Goal: Task Accomplishment & Management: Manage account settings

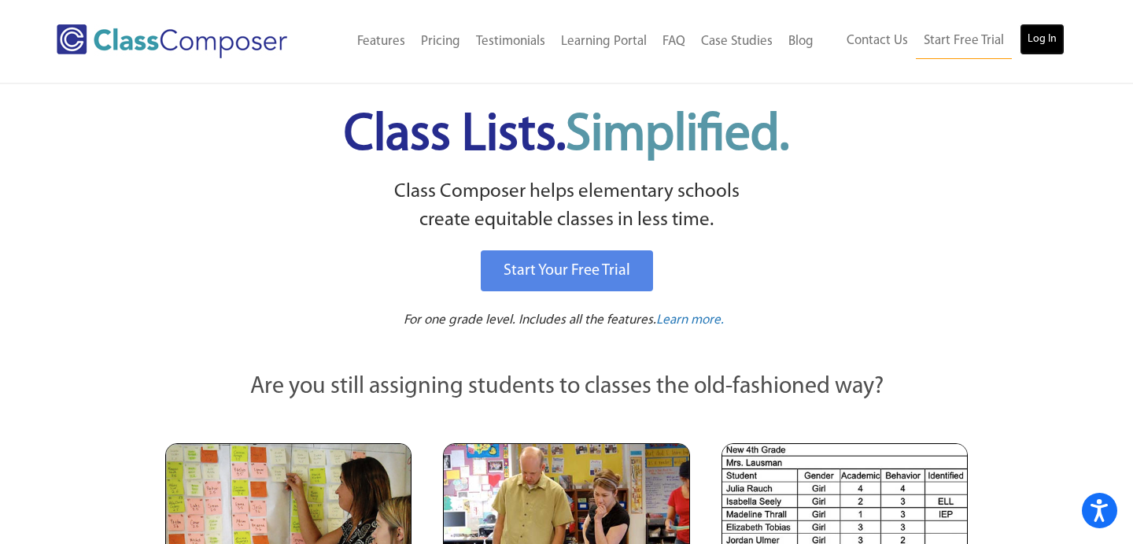
click at [1048, 43] on link "Log In" at bounding box center [1041, 39] width 45 height 31
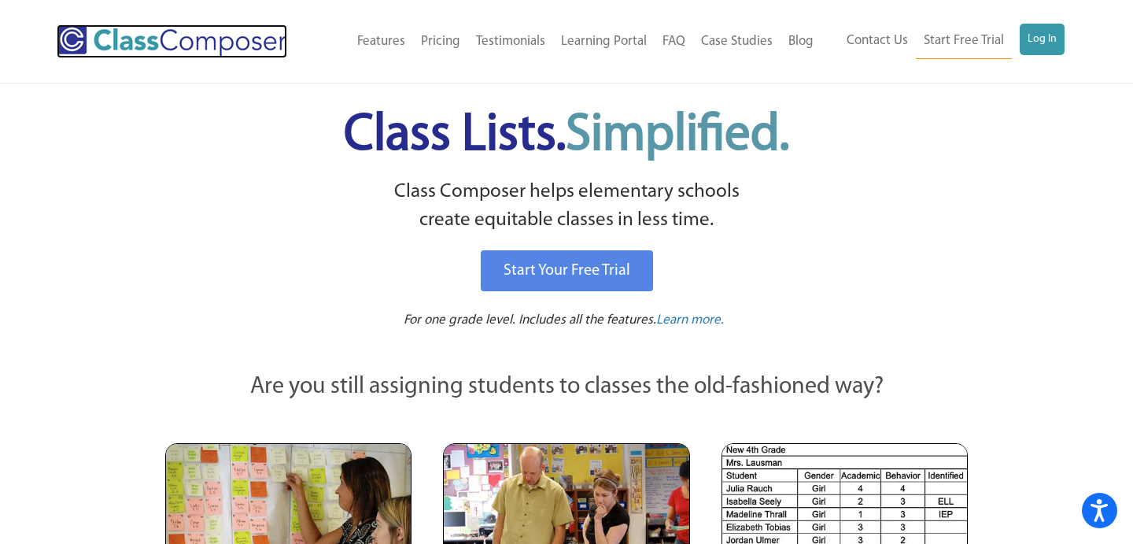
click at [260, 51] on img at bounding box center [172, 41] width 230 height 34
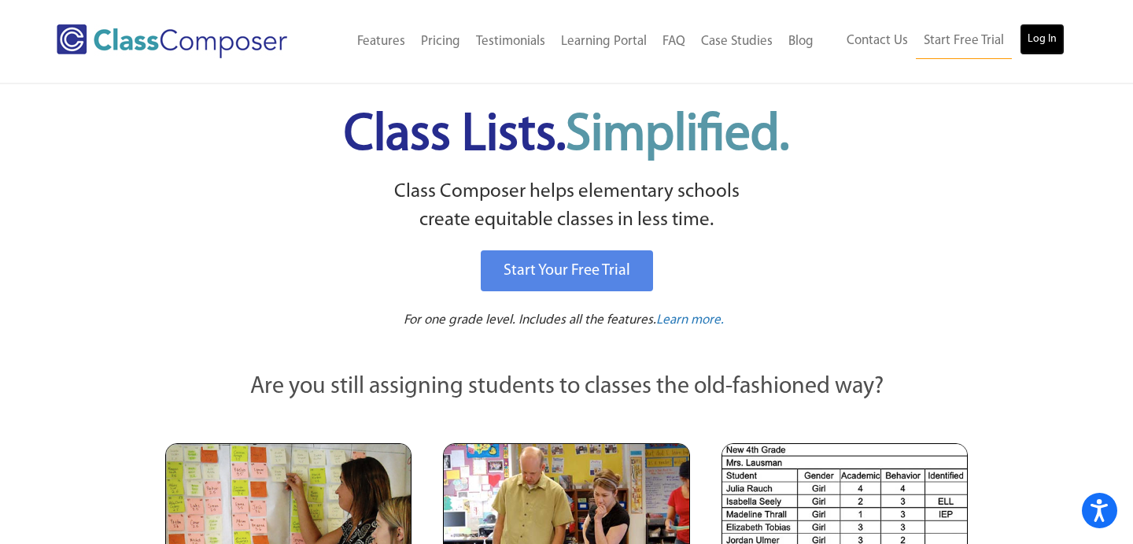
click at [1046, 43] on link "Log In" at bounding box center [1041, 39] width 45 height 31
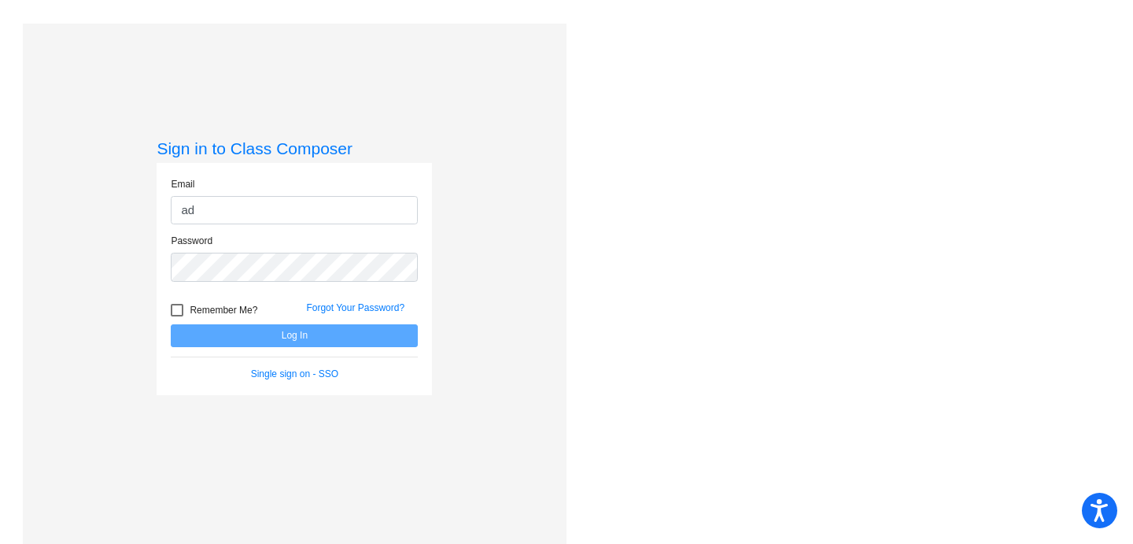
type input "adriana.baker@svusd.org"
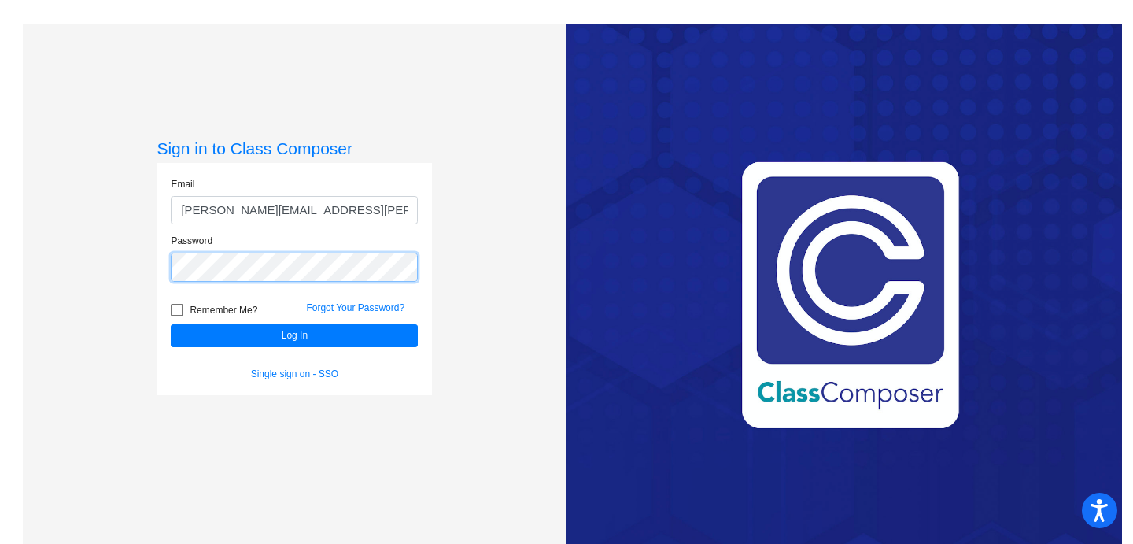
click at [171, 324] on button "Log In" at bounding box center [294, 335] width 247 height 23
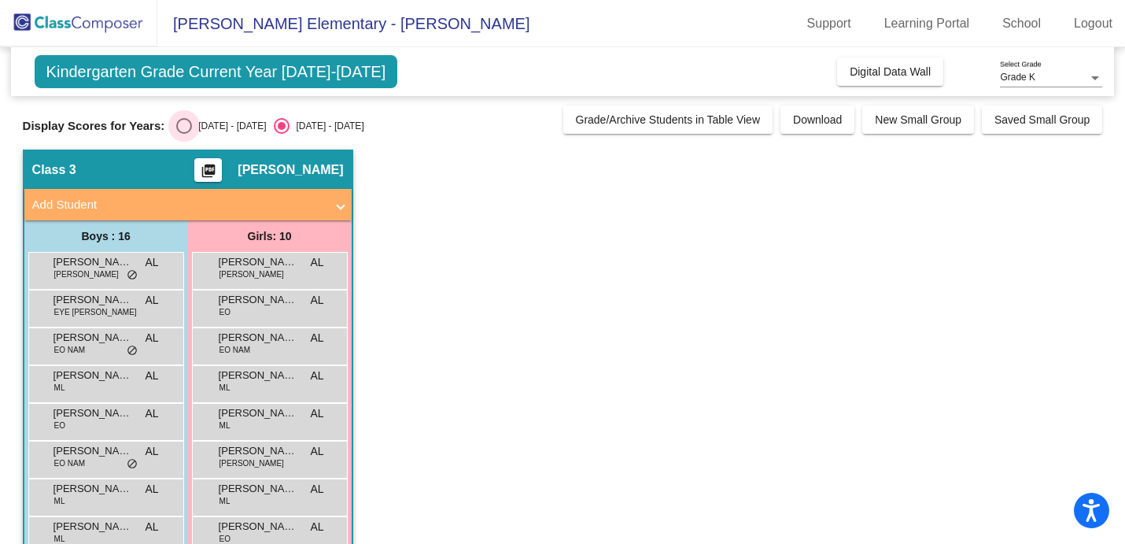
click at [201, 132] on div "[DATE] - [DATE]" at bounding box center [229, 126] width 74 height 14
click at [184, 134] on input "[DATE] - [DATE]" at bounding box center [183, 134] width 1 height 1
radio input "true"
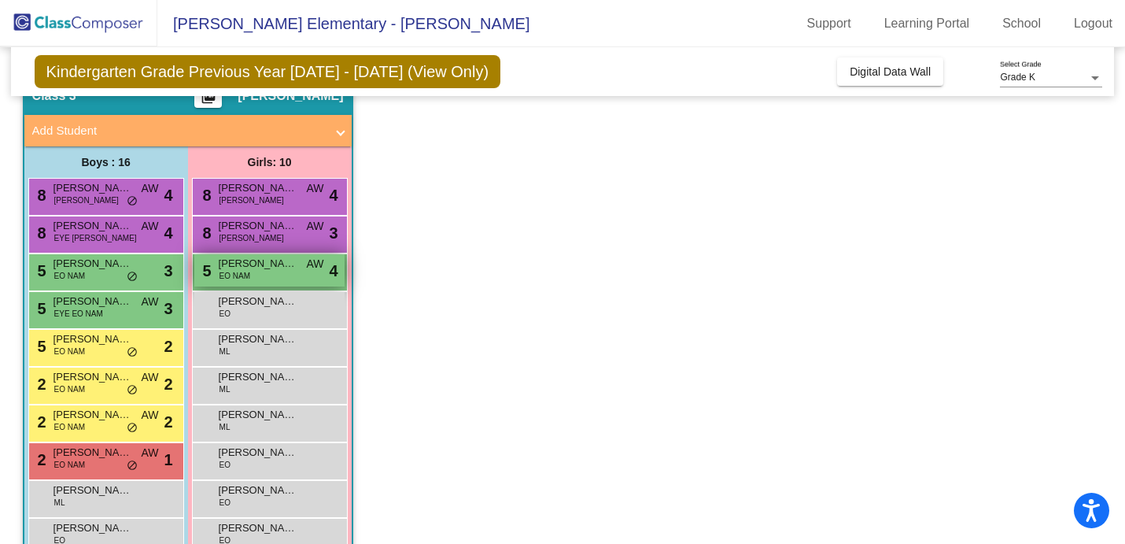
scroll to position [76, 0]
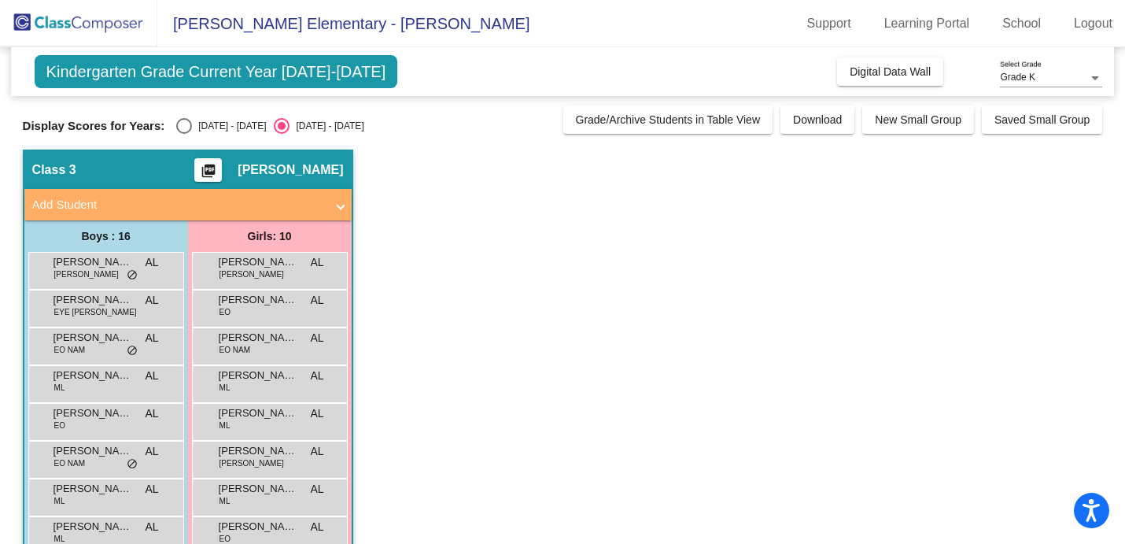
click at [195, 131] on div "[DATE] - [DATE]" at bounding box center [229, 126] width 74 height 14
click at [184, 134] on input "[DATE] - [DATE]" at bounding box center [183, 134] width 1 height 1
radio input "true"
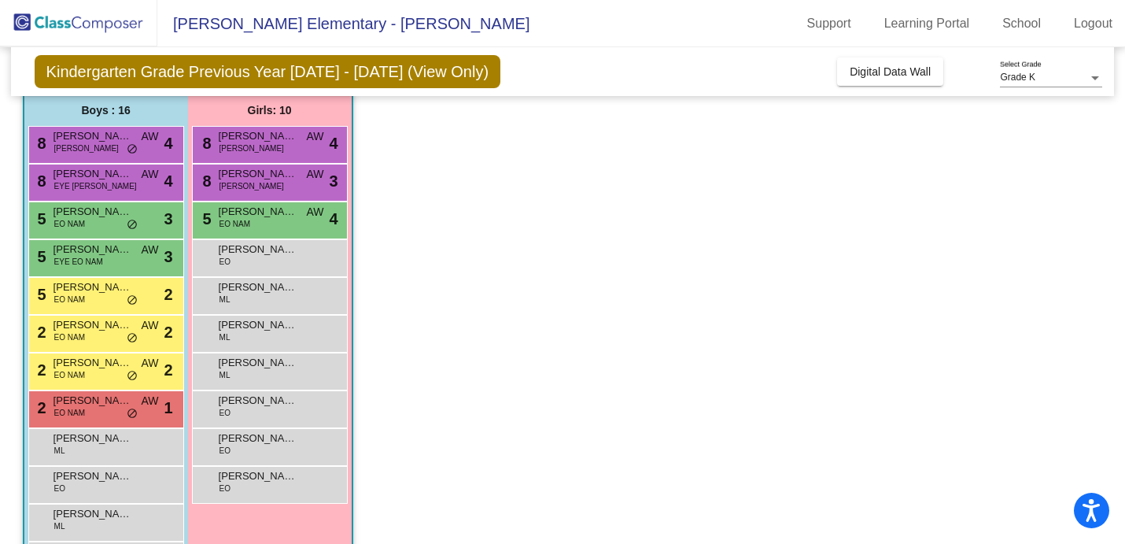
scroll to position [128, 0]
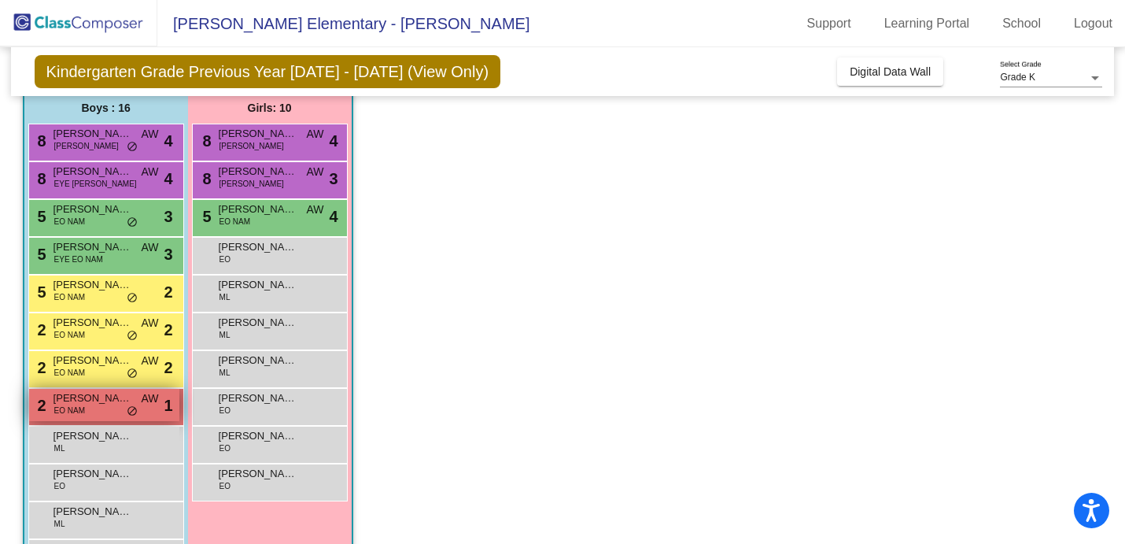
click at [130, 407] on span "do_not_disturb_alt" at bounding box center [132, 411] width 11 height 13
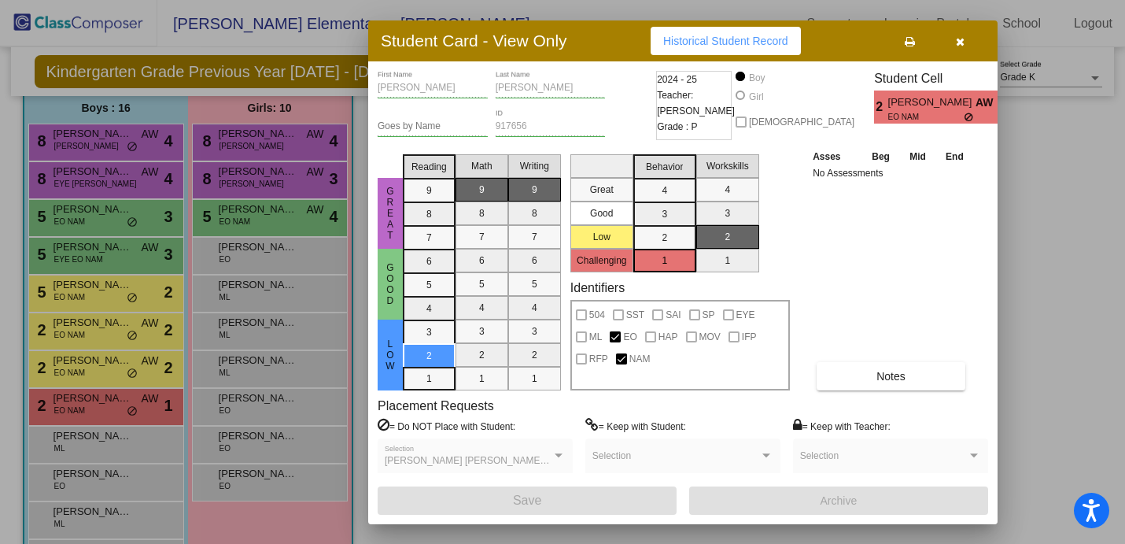
click at [114, 378] on div at bounding box center [562, 272] width 1125 height 544
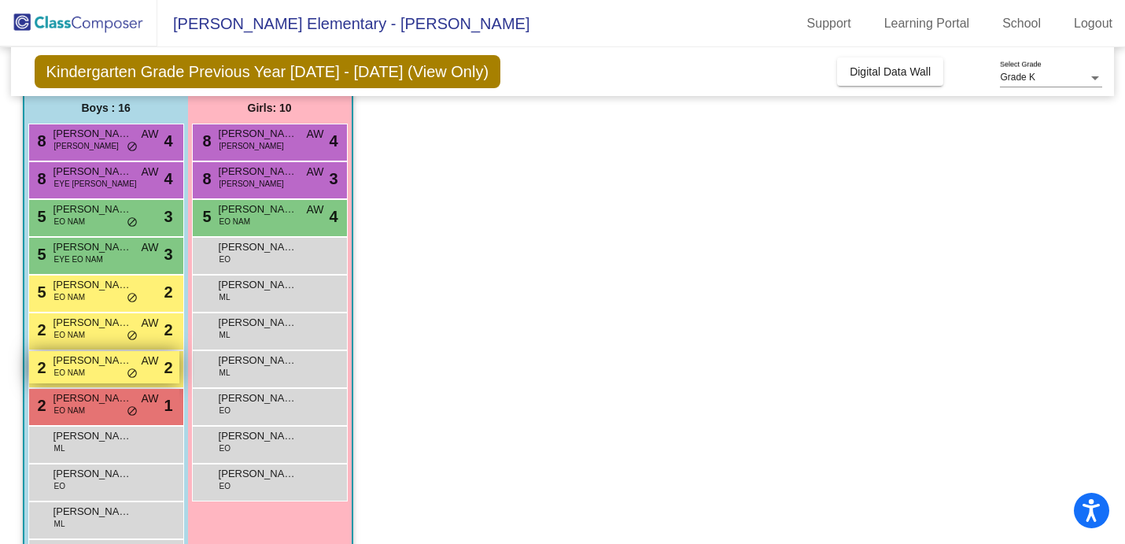
click at [118, 363] on span "Maverick Subdiaz" at bounding box center [92, 360] width 79 height 16
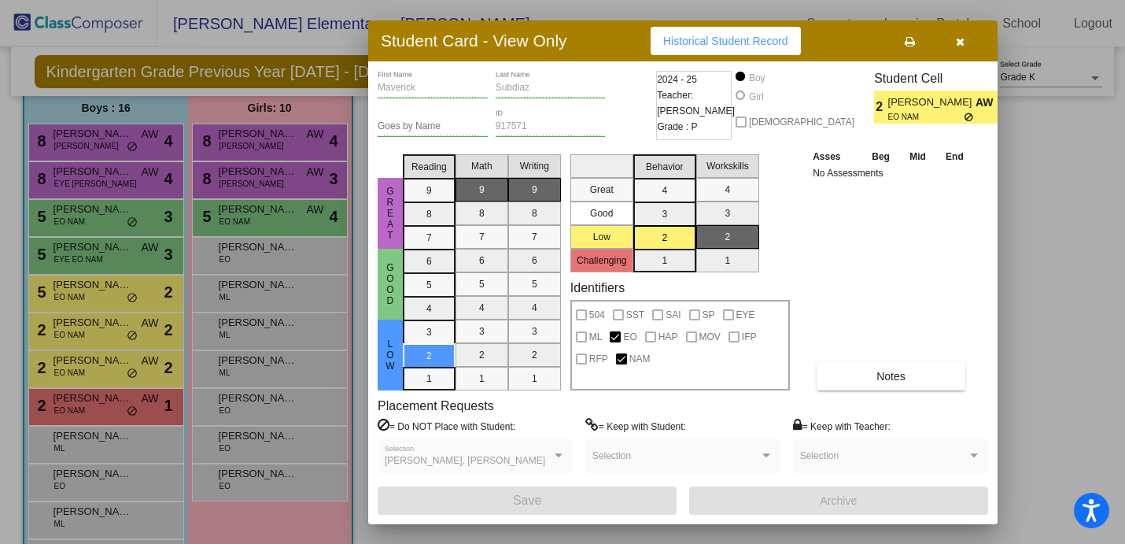
click at [111, 328] on div at bounding box center [562, 272] width 1125 height 544
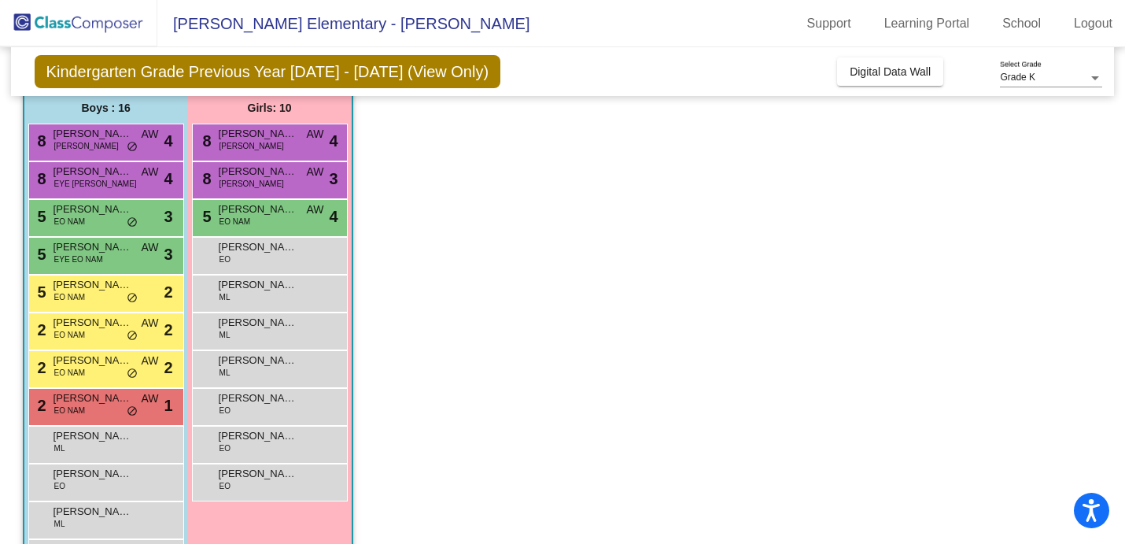
click at [111, 328] on span "Jax Hernandez" at bounding box center [92, 323] width 79 height 16
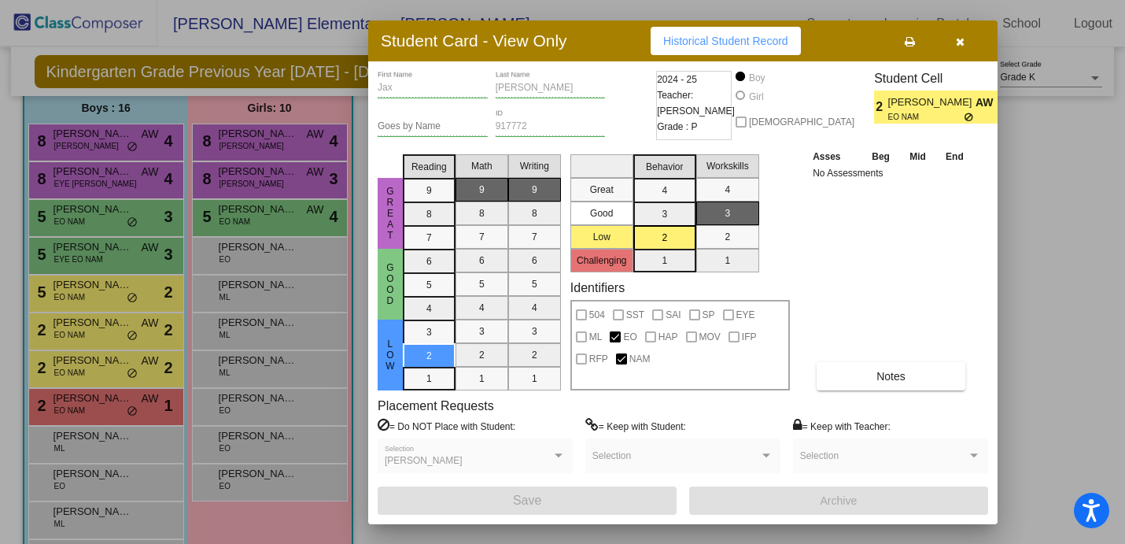
click at [143, 264] on div at bounding box center [562, 272] width 1125 height 544
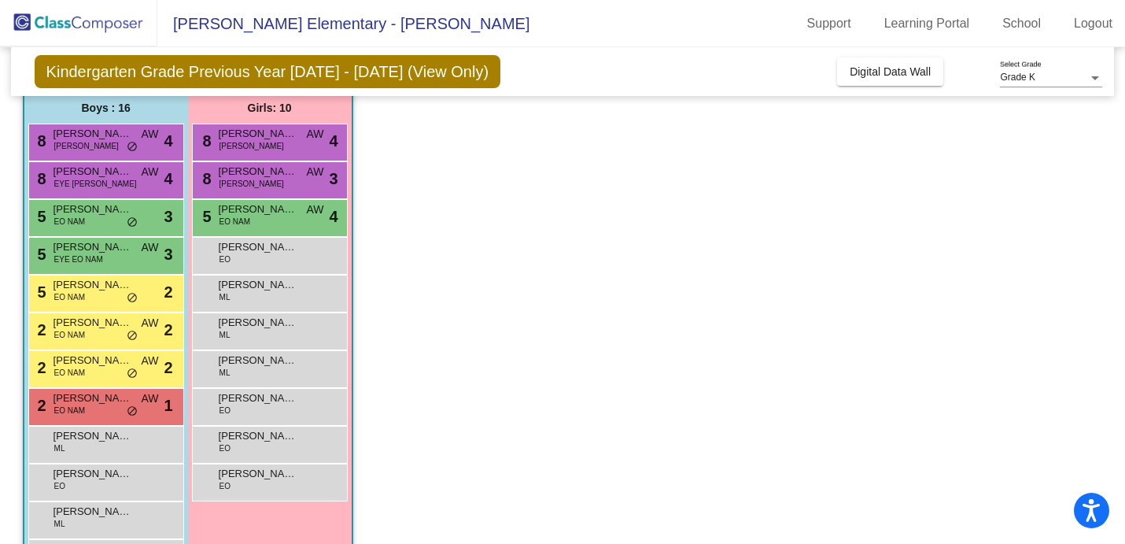
click at [143, 264] on div "5 Santos Mota Alejo EYE EO NAM AW lock do_not_disturb_alt 3" at bounding box center [104, 254] width 150 height 32
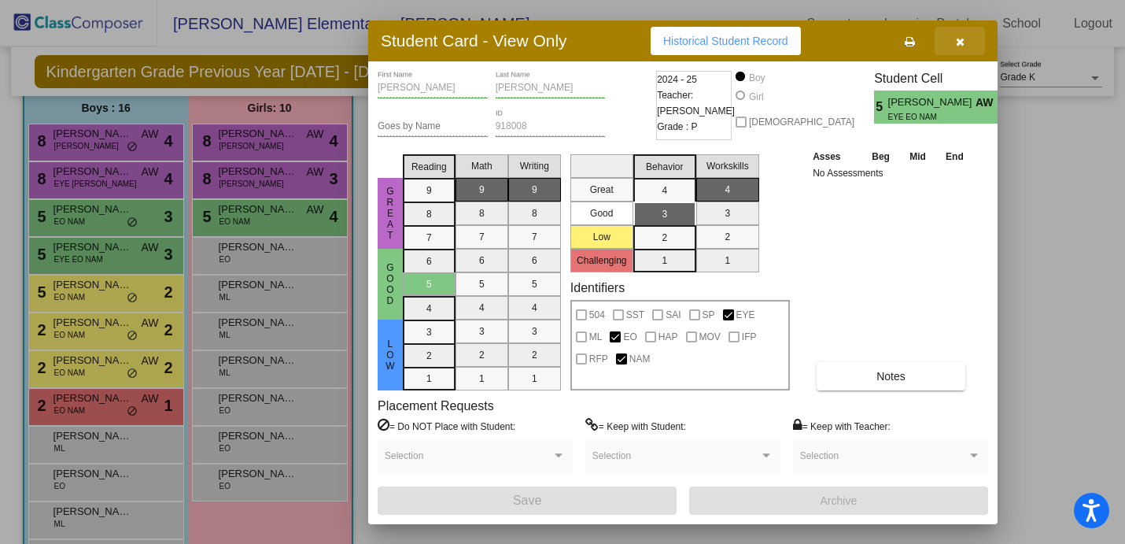
click at [963, 44] on icon "button" at bounding box center [960, 41] width 9 height 11
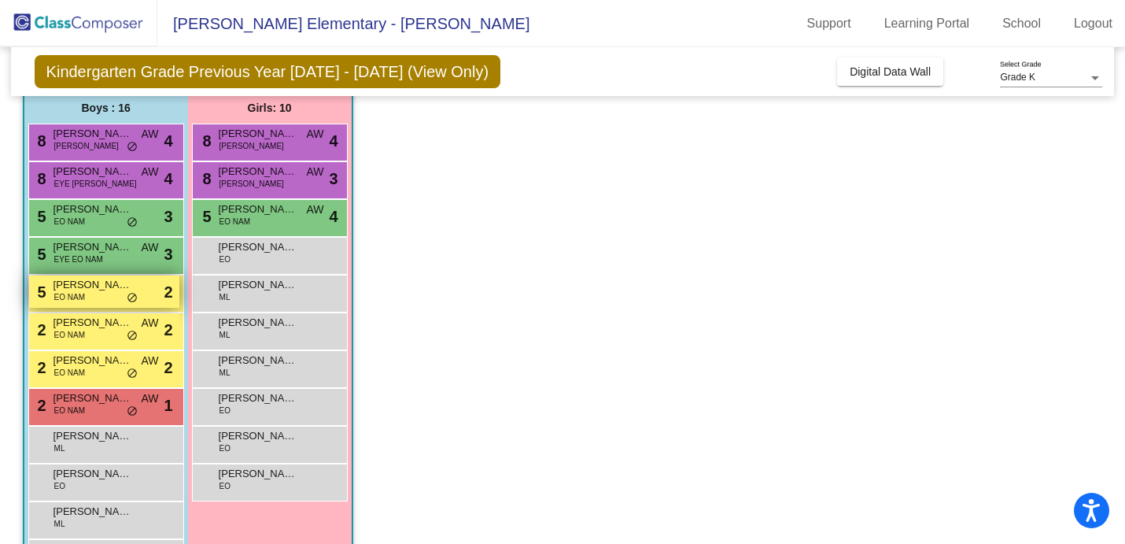
click at [93, 291] on span "Samuel Shepherd" at bounding box center [92, 285] width 79 height 16
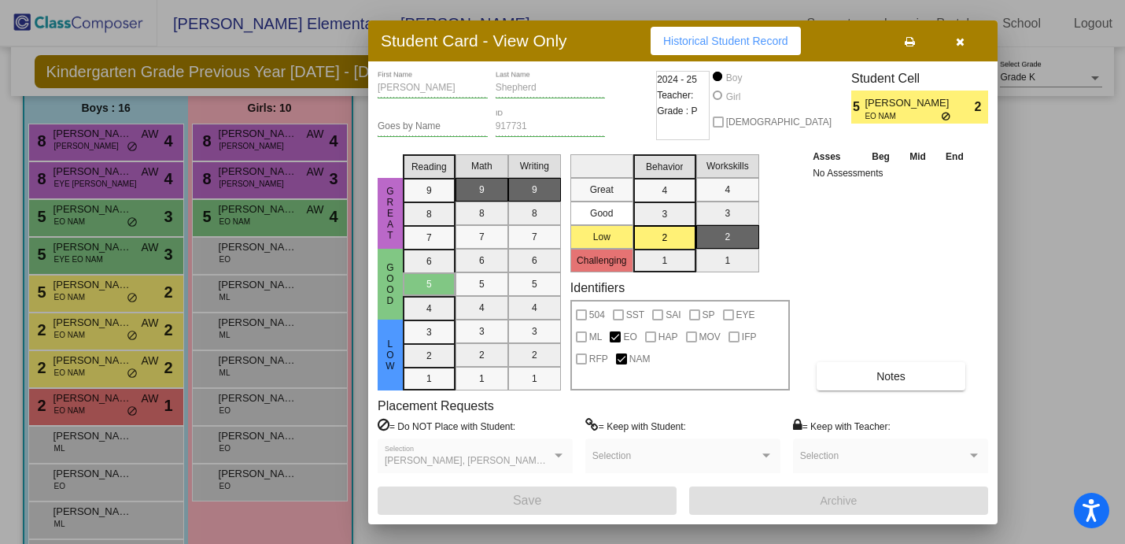
click at [99, 334] on div at bounding box center [562, 272] width 1125 height 544
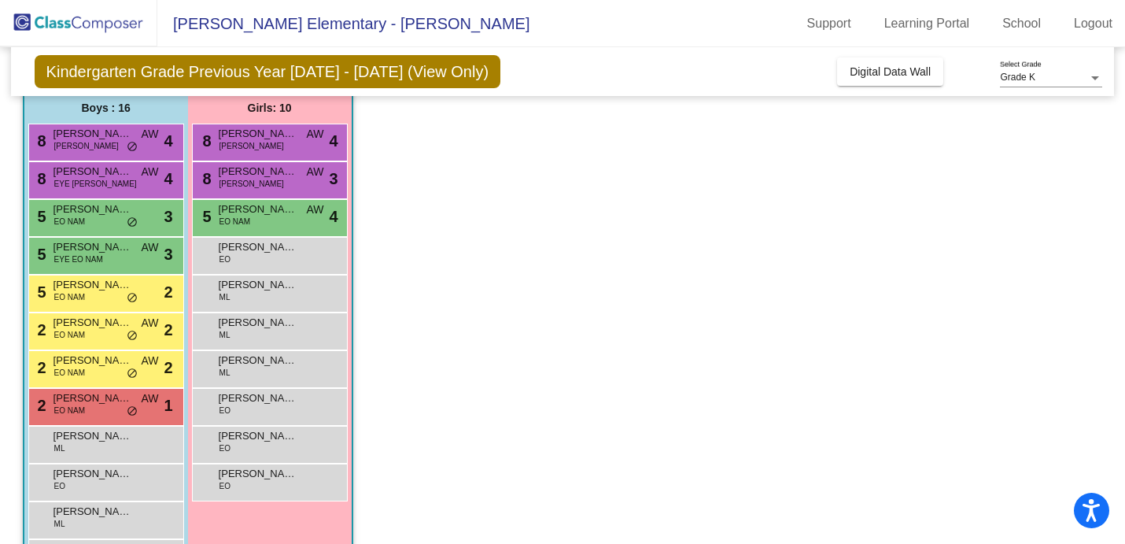
click at [99, 334] on div "2 Jax Hernandez EO NAM AW lock do_not_disturb_alt 2" at bounding box center [104, 329] width 150 height 32
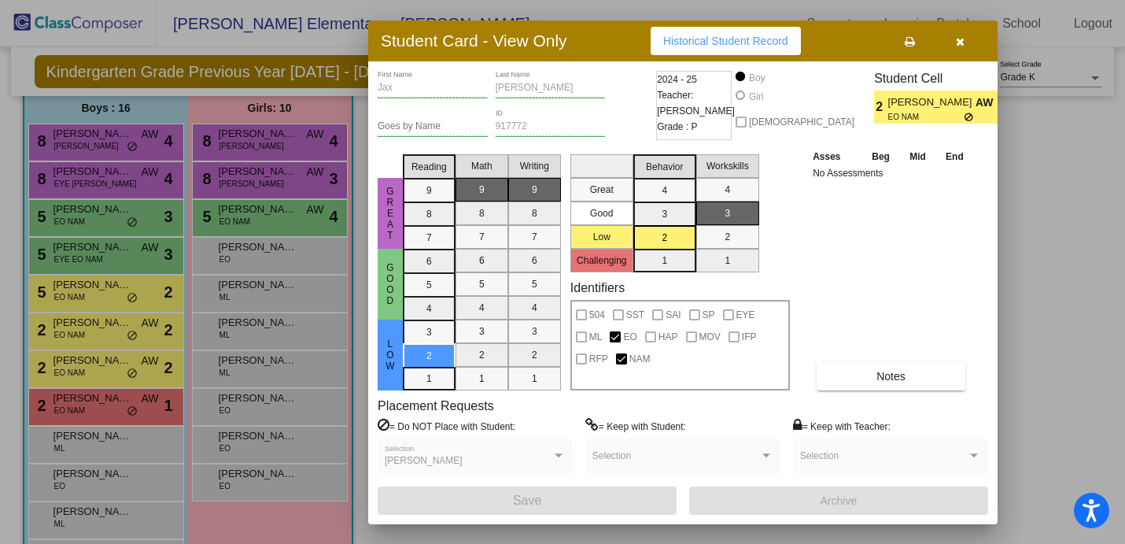
click at [110, 293] on div at bounding box center [562, 272] width 1125 height 544
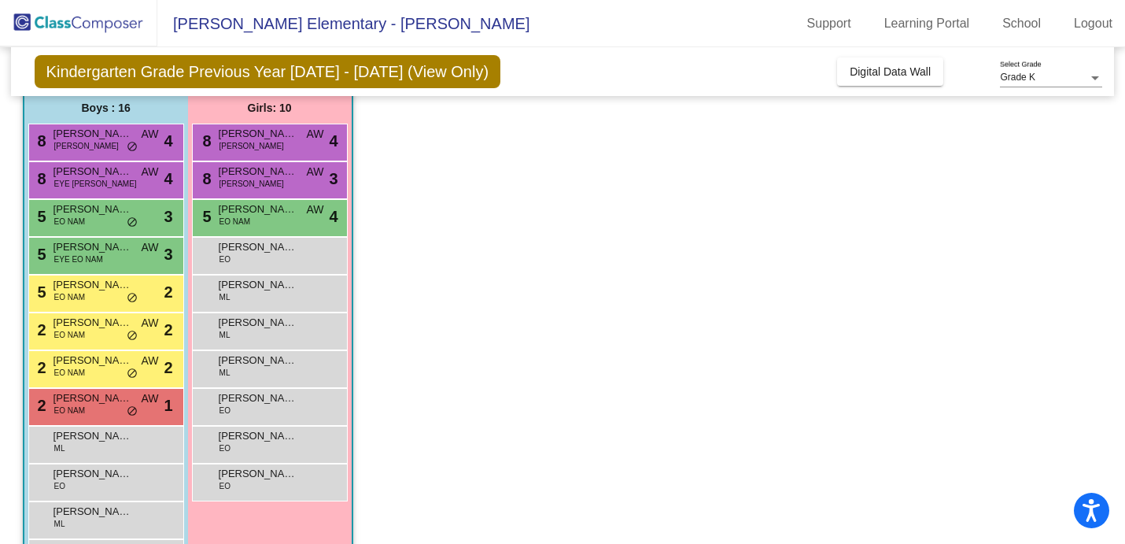
click at [110, 293] on div "5 Samuel Shepherd EO NAM lock do_not_disturb_alt 2" at bounding box center [104, 291] width 150 height 32
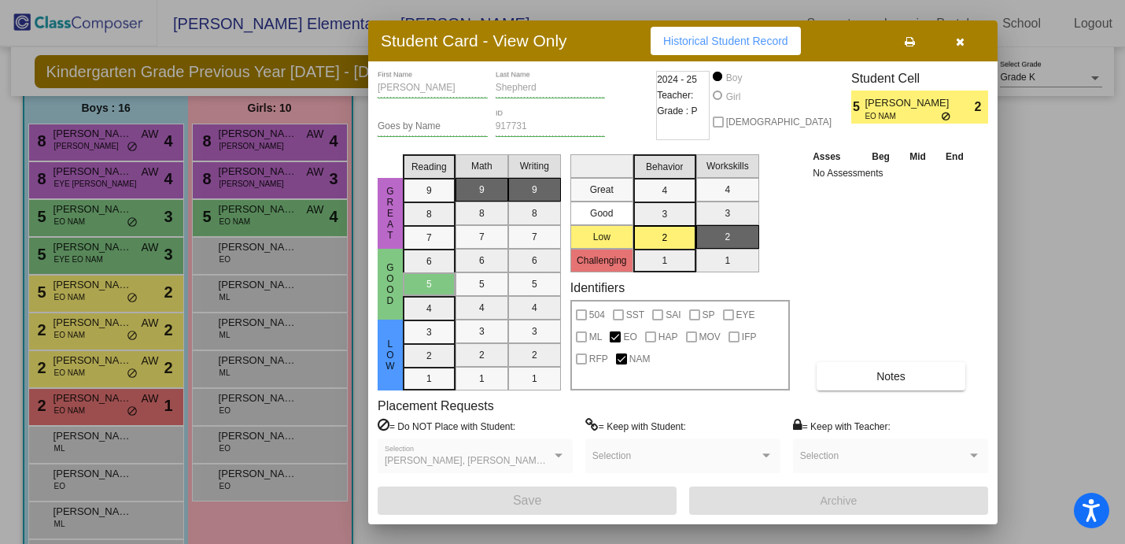
click at [112, 338] on div at bounding box center [562, 272] width 1125 height 544
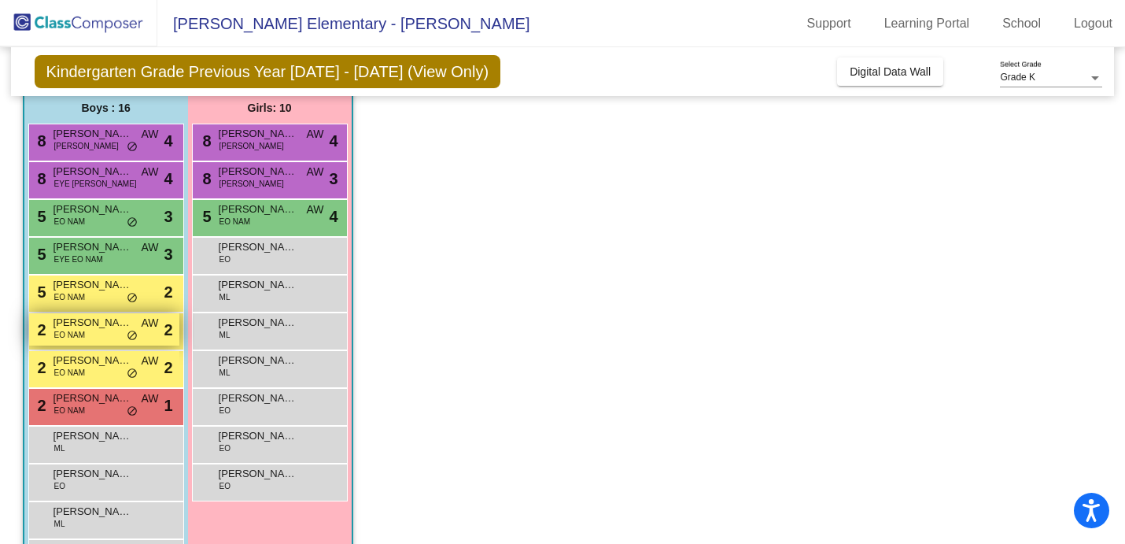
click at [112, 338] on div "2 Jax Hernandez EO NAM AW lock do_not_disturb_alt 2" at bounding box center [104, 329] width 150 height 32
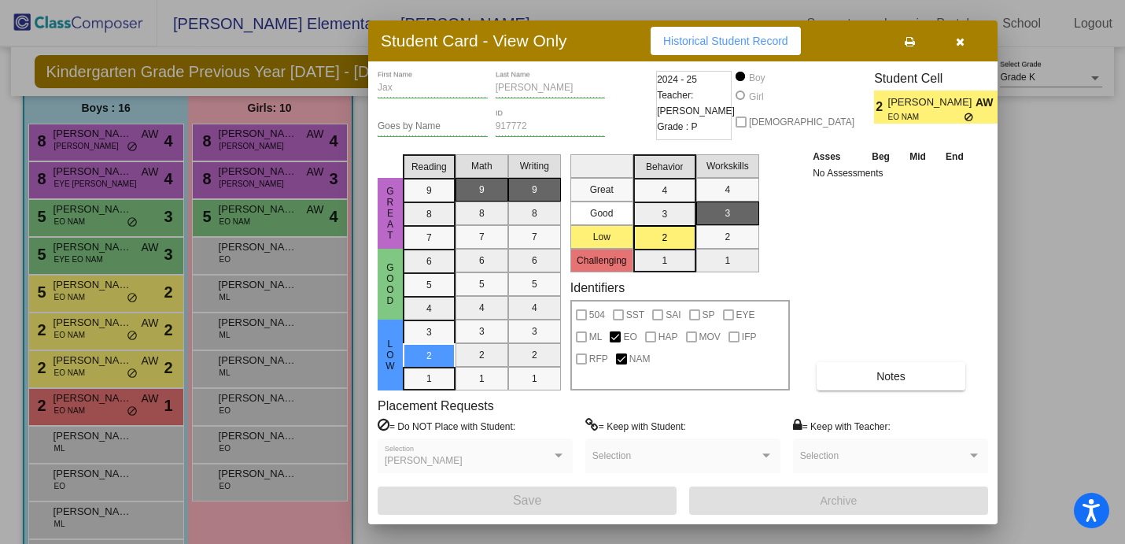
click at [109, 367] on div at bounding box center [562, 272] width 1125 height 544
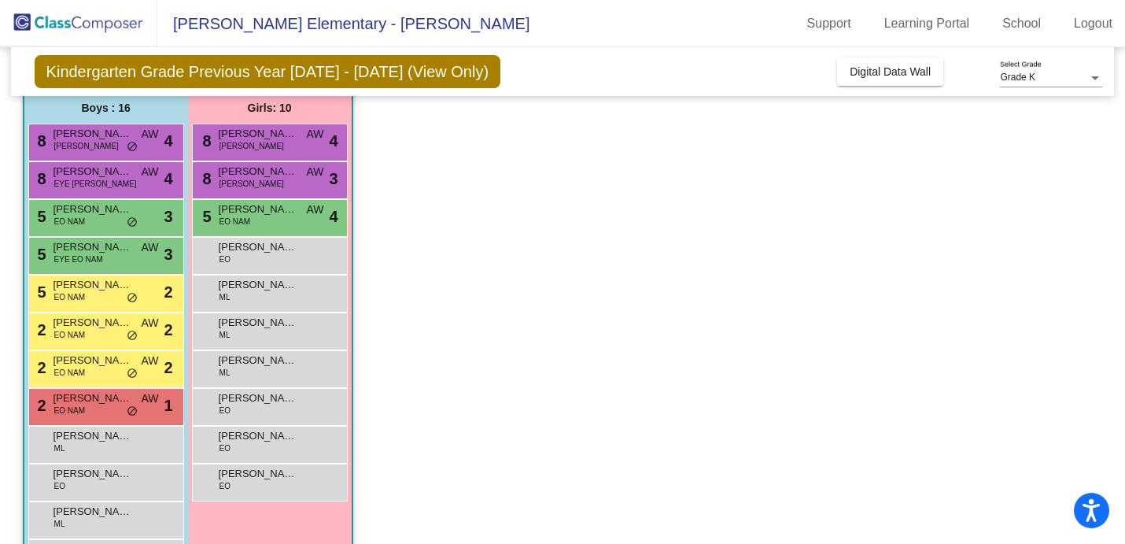
click at [109, 367] on span "Maverick Subdiaz" at bounding box center [92, 360] width 79 height 16
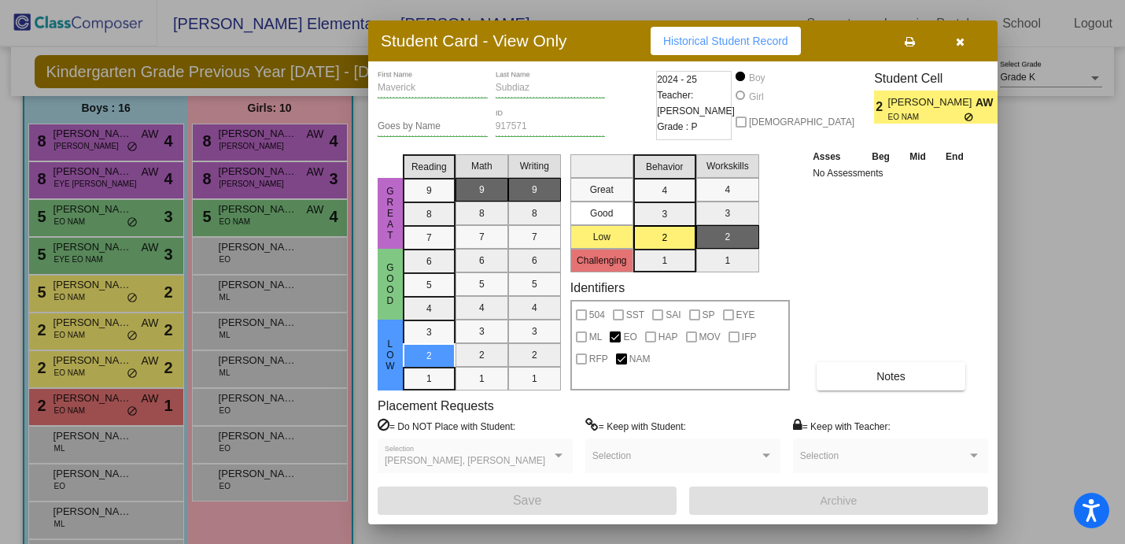
click at [108, 394] on div at bounding box center [562, 272] width 1125 height 544
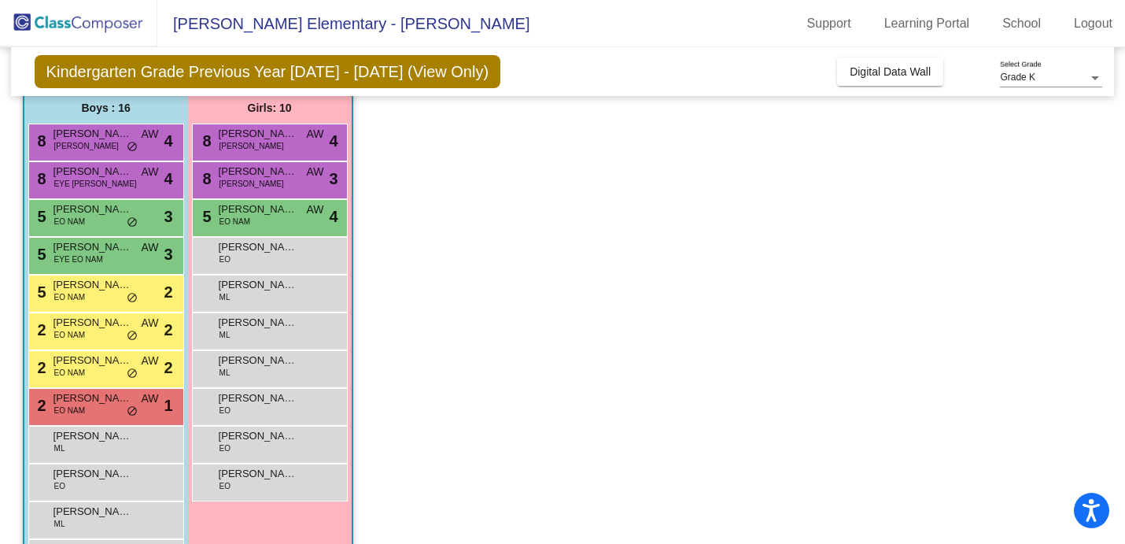
click at [108, 394] on span "Dominic Serrato Mandujano" at bounding box center [92, 398] width 79 height 16
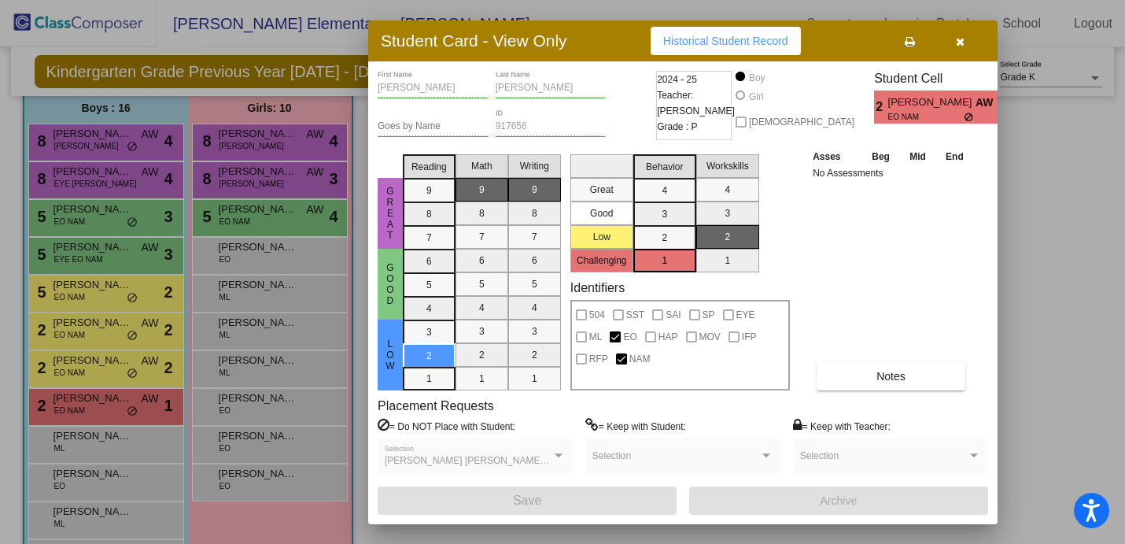
click at [87, 293] on div at bounding box center [562, 272] width 1125 height 544
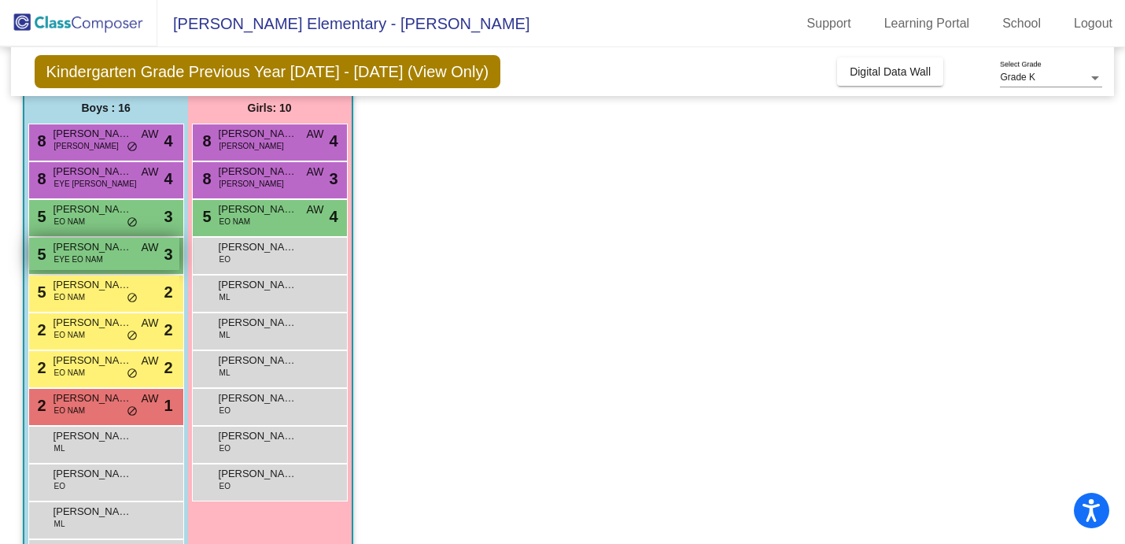
click at [100, 257] on span "EYE EO NAM" at bounding box center [78, 259] width 49 height 12
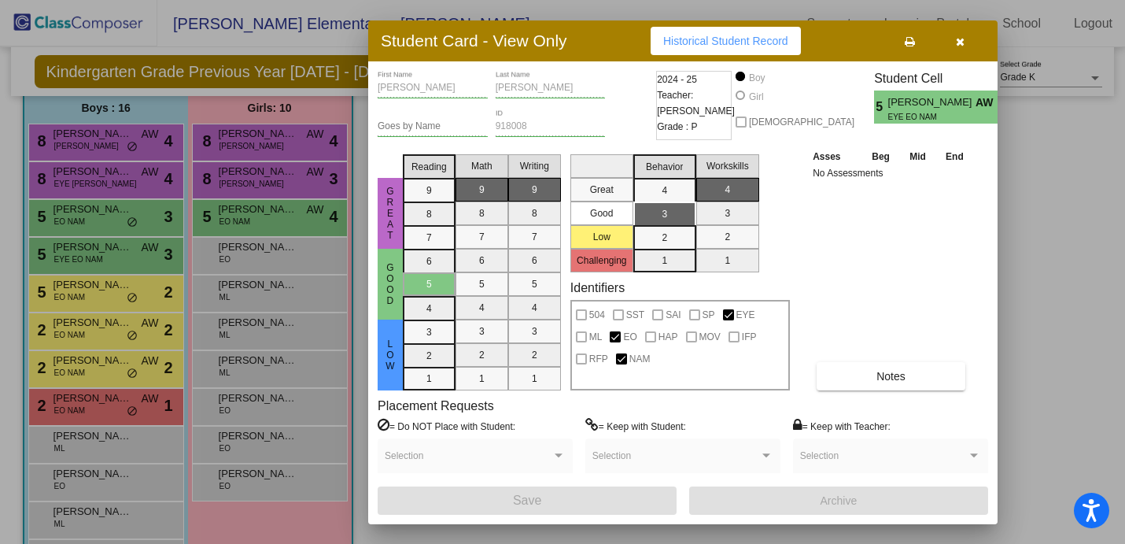
click at [90, 216] on div at bounding box center [562, 272] width 1125 height 544
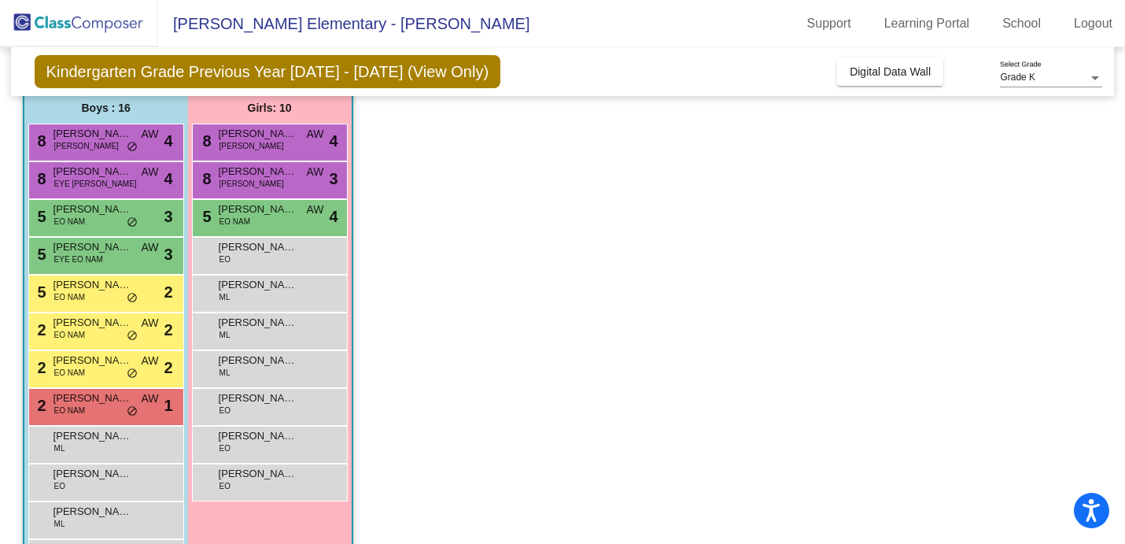
click at [90, 216] on div "5 Robert Shake EO NAM lock do_not_disturb_alt 3" at bounding box center [104, 216] width 150 height 32
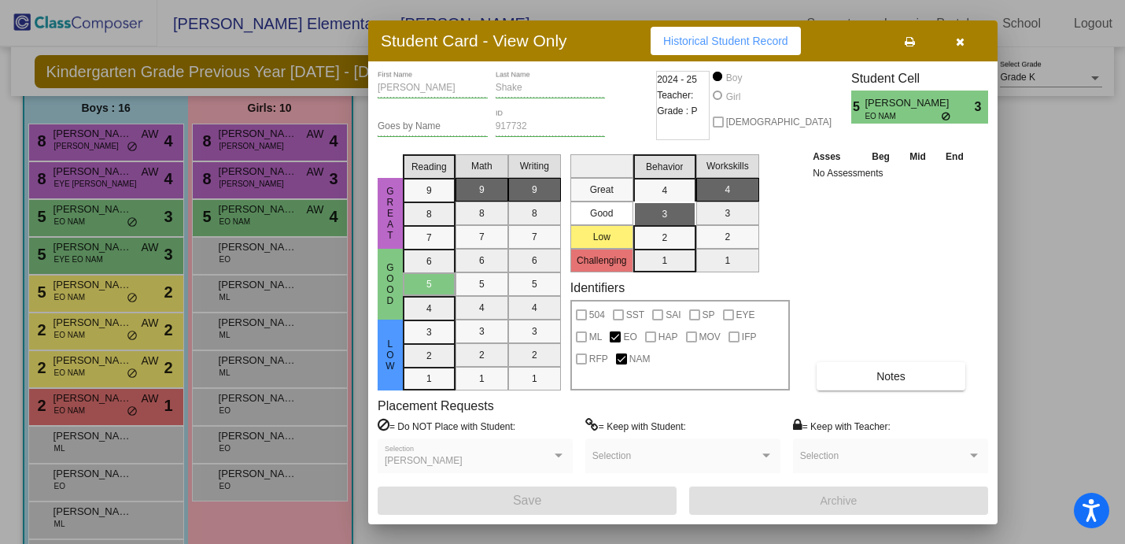
click at [93, 181] on div at bounding box center [562, 272] width 1125 height 544
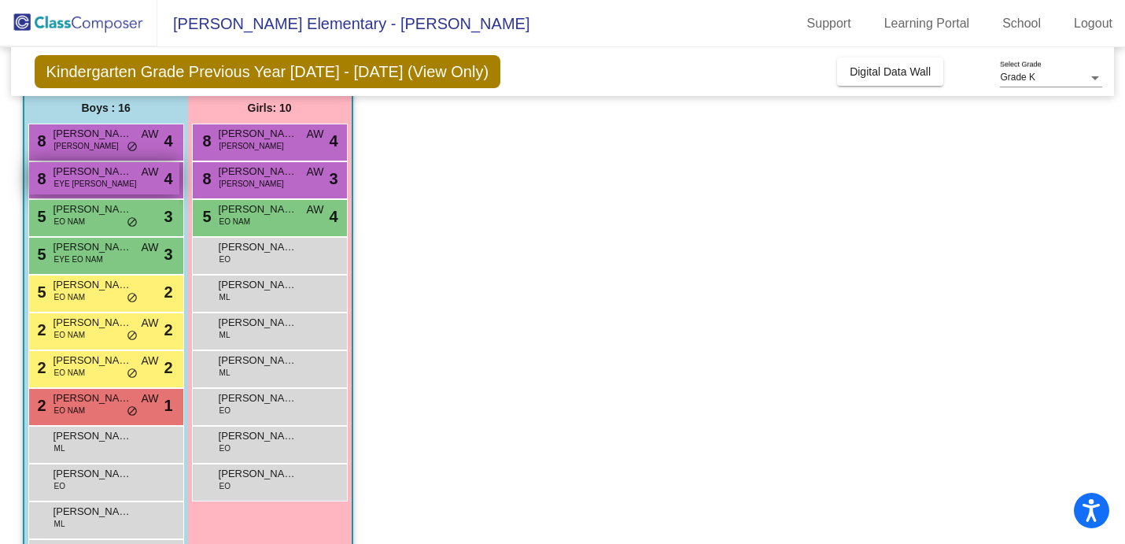
click at [93, 179] on span "EYE ML NAM" at bounding box center [95, 184] width 83 height 12
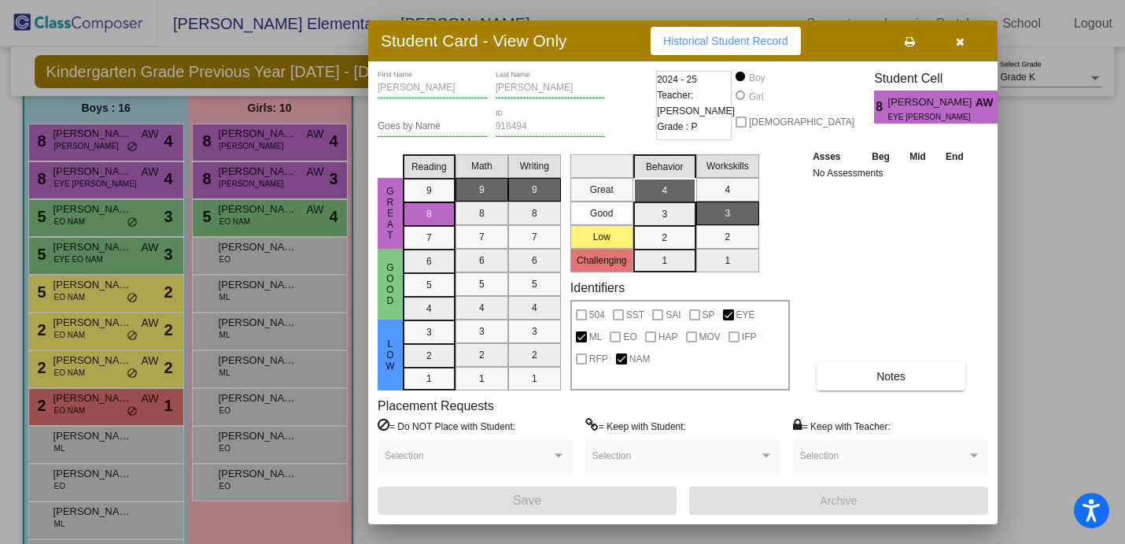
click at [98, 152] on div at bounding box center [562, 272] width 1125 height 544
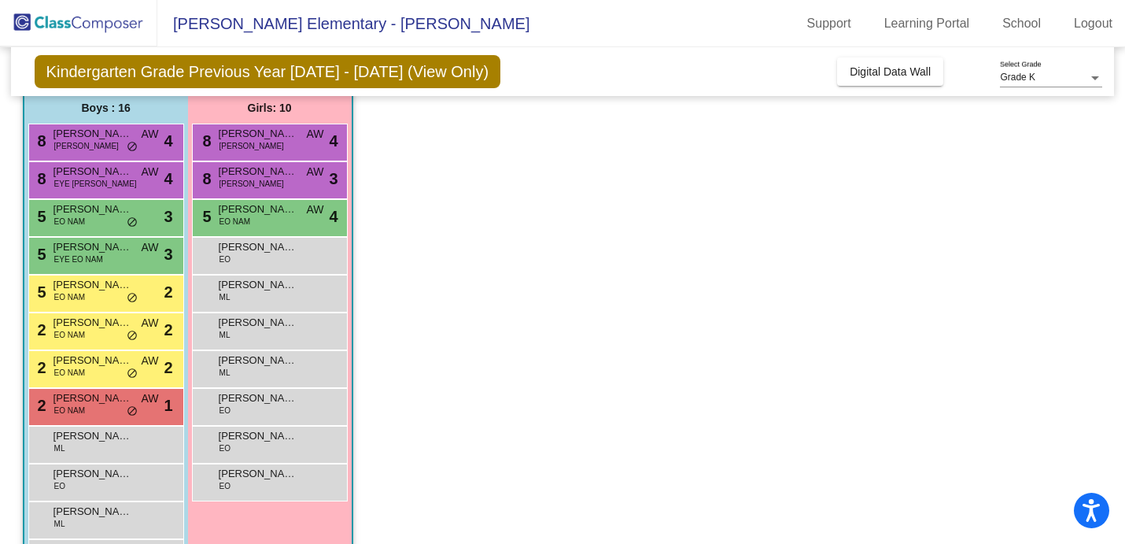
click at [98, 152] on div "8 Calvin Sapp ML NAM AW lock do_not_disturb_alt 4" at bounding box center [104, 140] width 150 height 32
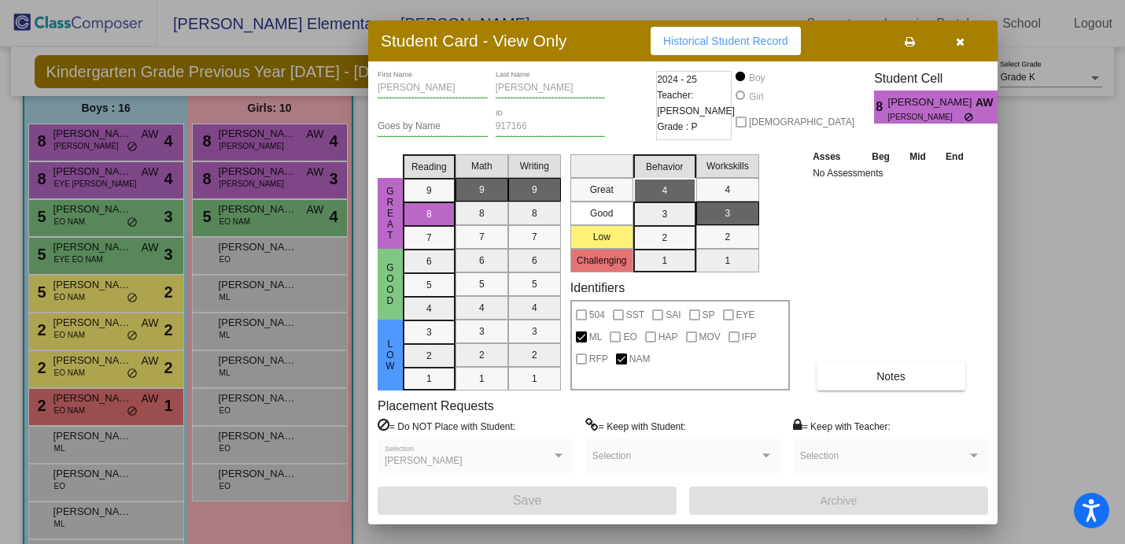
click at [287, 154] on div at bounding box center [562, 272] width 1125 height 544
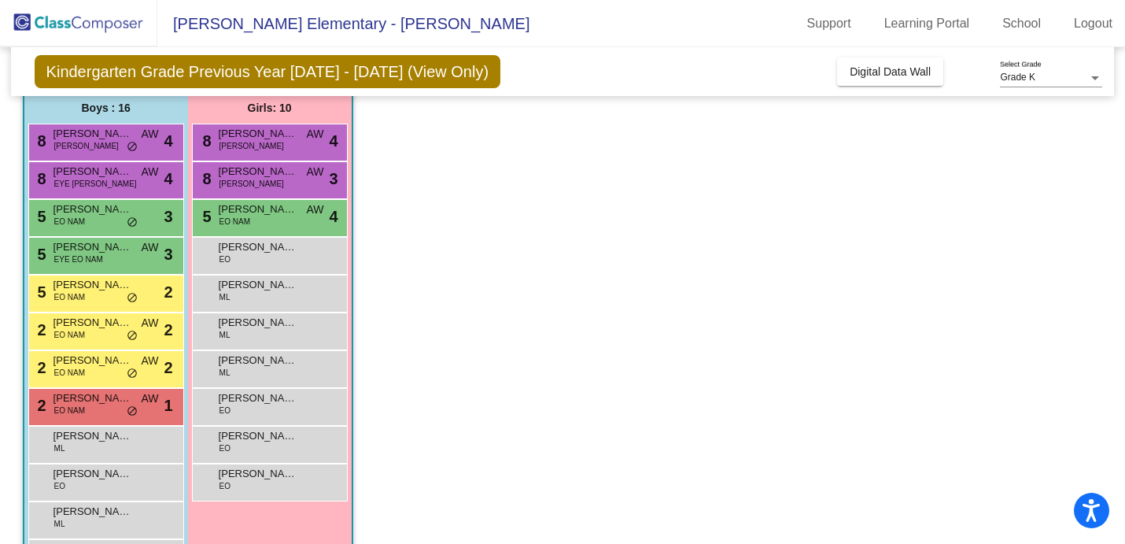
click at [287, 154] on div "8 Megan Santiago ML NAM AW lock do_not_disturb_alt 4" at bounding box center [269, 140] width 150 height 32
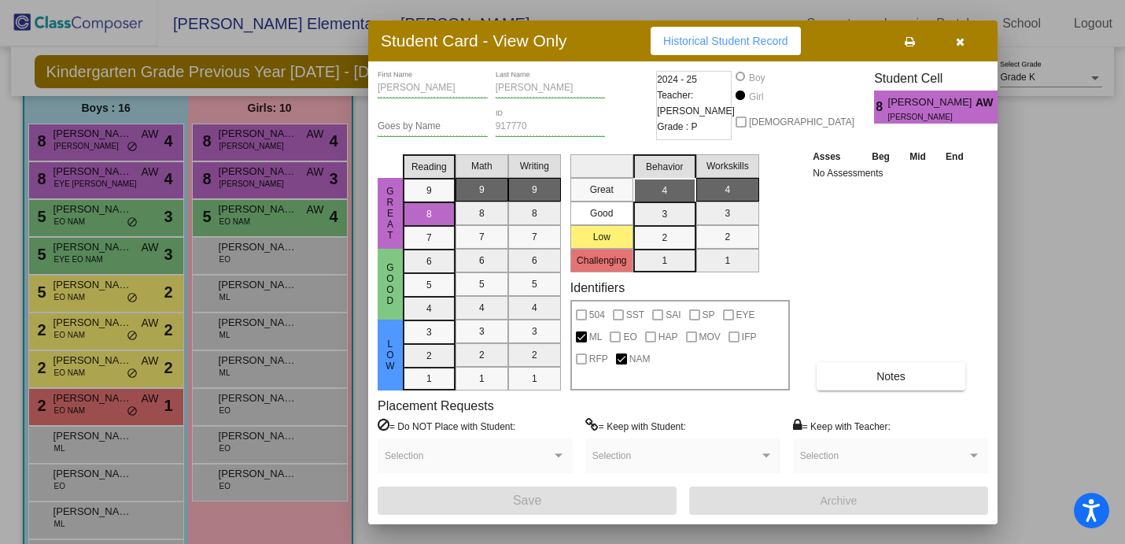
click at [275, 190] on div at bounding box center [562, 272] width 1125 height 544
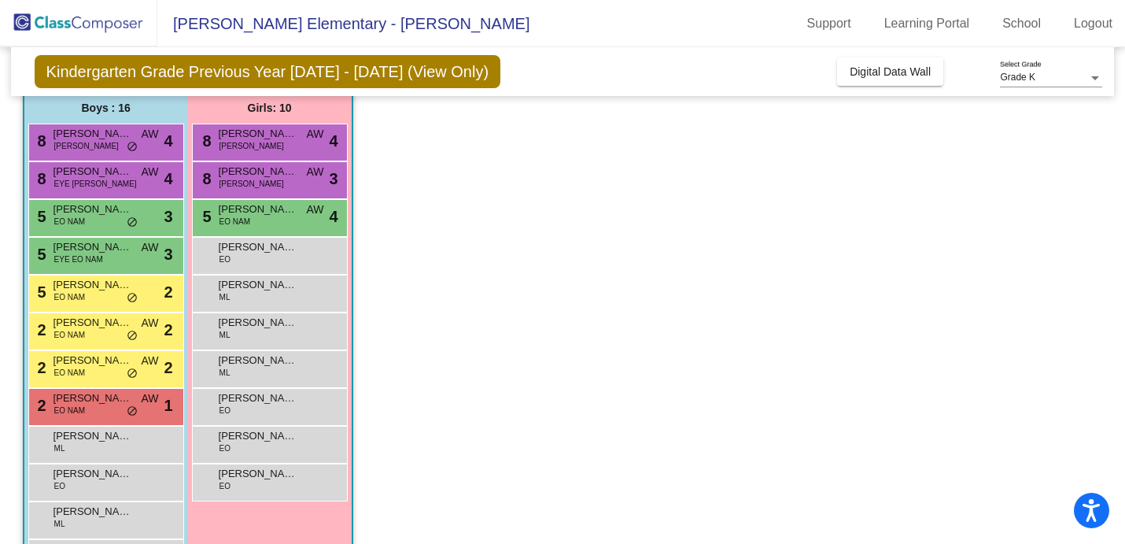
click at [275, 190] on div "8 Aitana Cardona Hernandez ML NAM AW lock do_not_disturb_alt 3" at bounding box center [269, 178] width 150 height 32
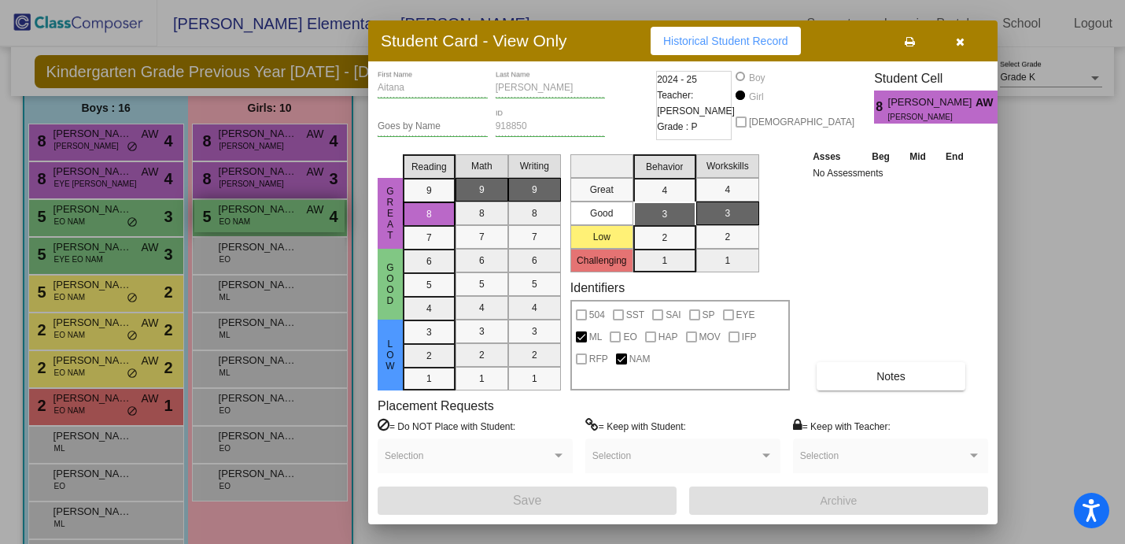
click at [266, 221] on div at bounding box center [562, 272] width 1125 height 544
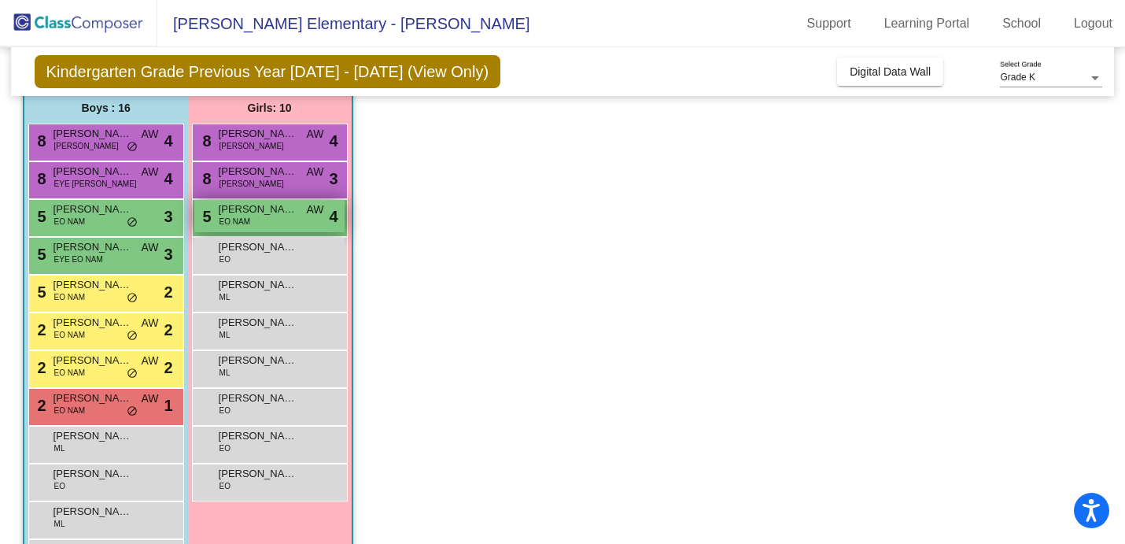
click at [265, 221] on div "5 Belen Saravia EO NAM AW lock do_not_disturb_alt 4" at bounding box center [269, 216] width 150 height 32
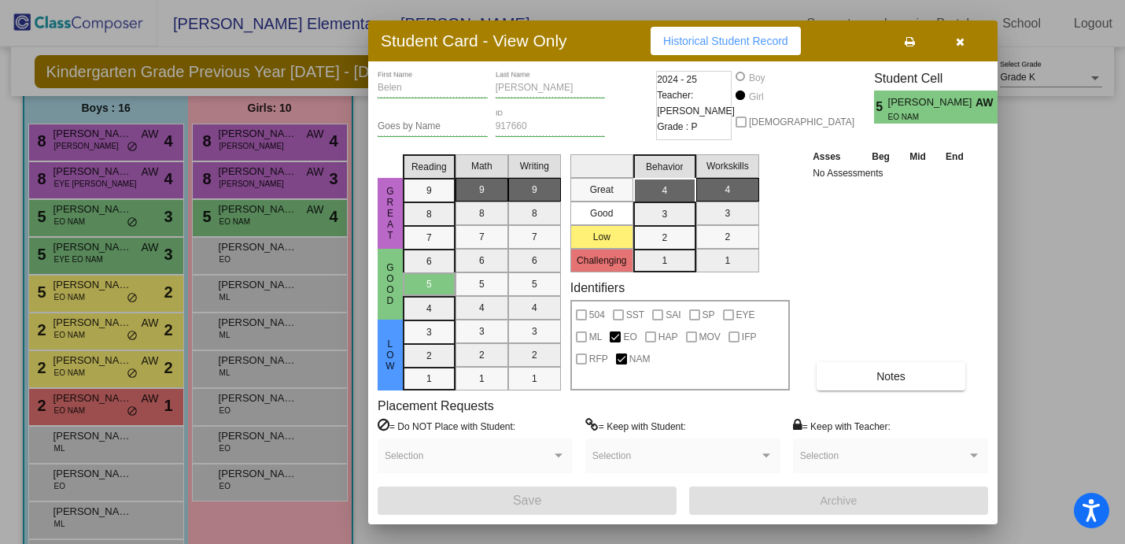
click at [957, 43] on icon "button" at bounding box center [960, 41] width 9 height 11
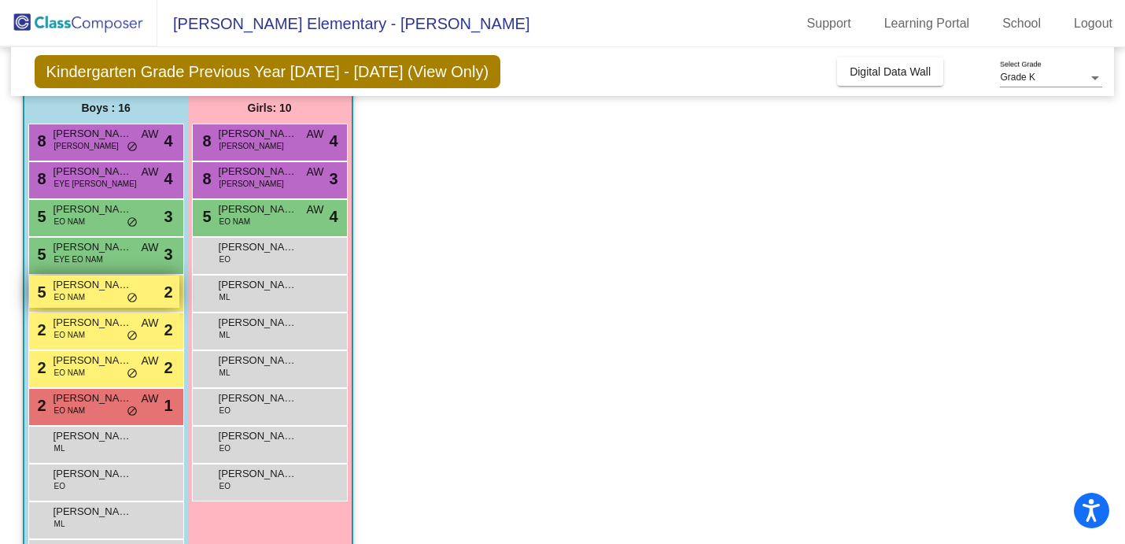
click at [83, 296] on span "EO NAM" at bounding box center [69, 297] width 31 height 12
